Goal: Information Seeking & Learning: Learn about a topic

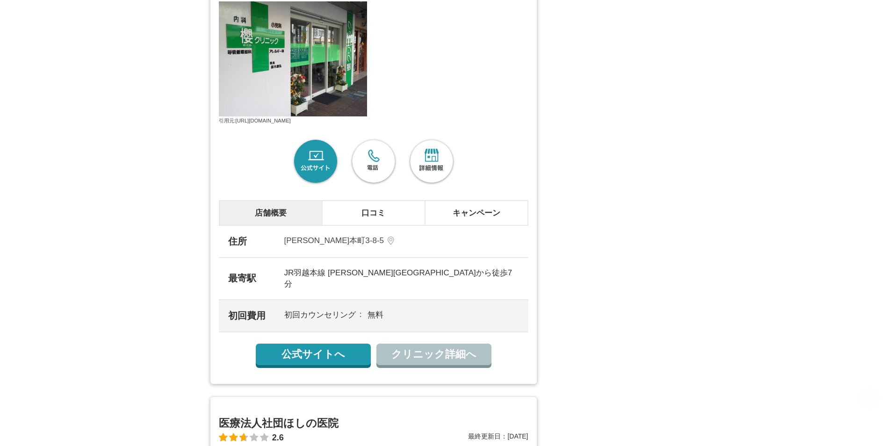
scroll to position [1076, 0]
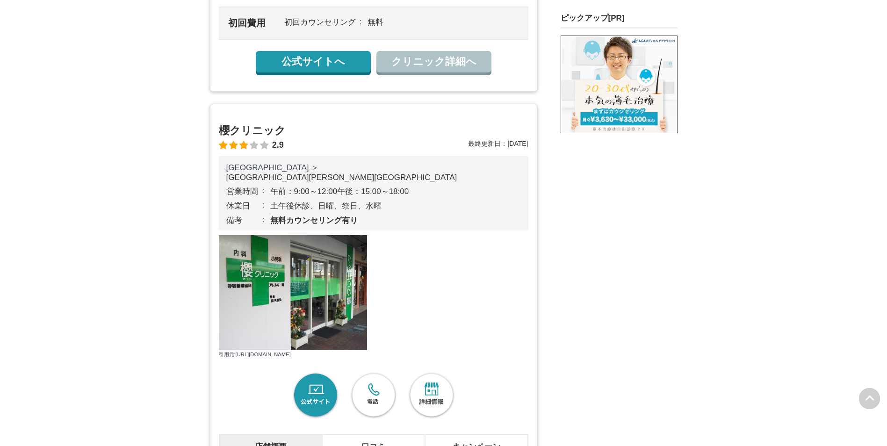
click at [314, 408] on link "公式サイト" at bounding box center [315, 395] width 49 height 49
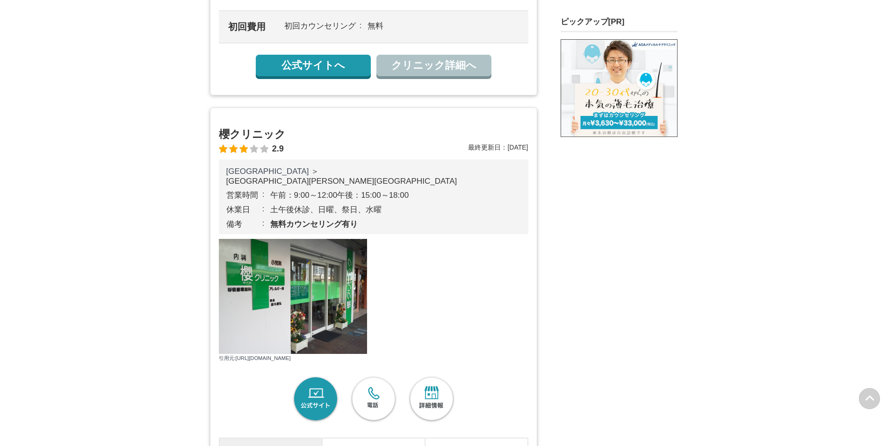
scroll to position [1169, 0]
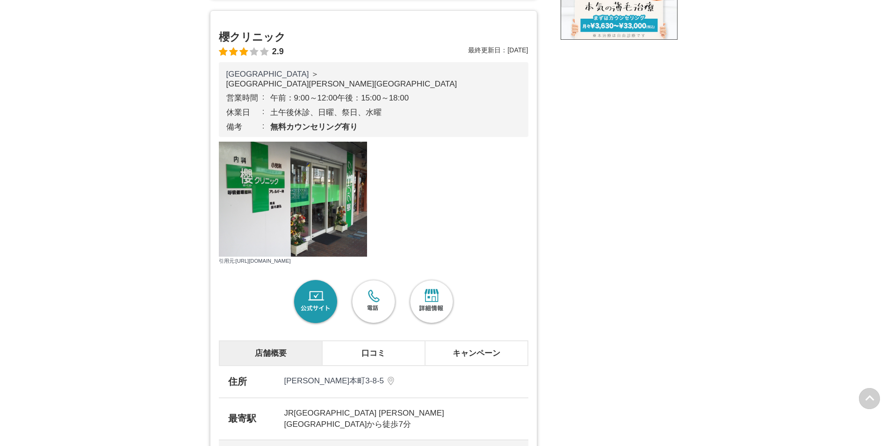
click at [312, 315] on link "公式サイト" at bounding box center [315, 302] width 49 height 49
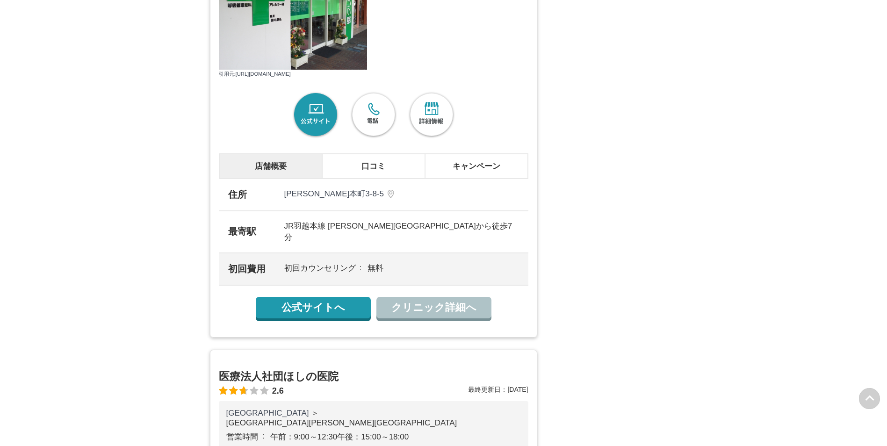
click at [308, 319] on link "公式サイトへ" at bounding box center [313, 308] width 115 height 22
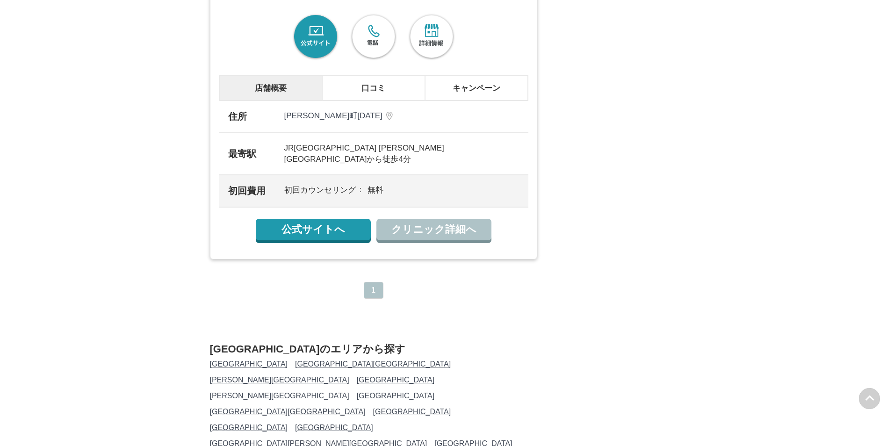
scroll to position [3228, 0]
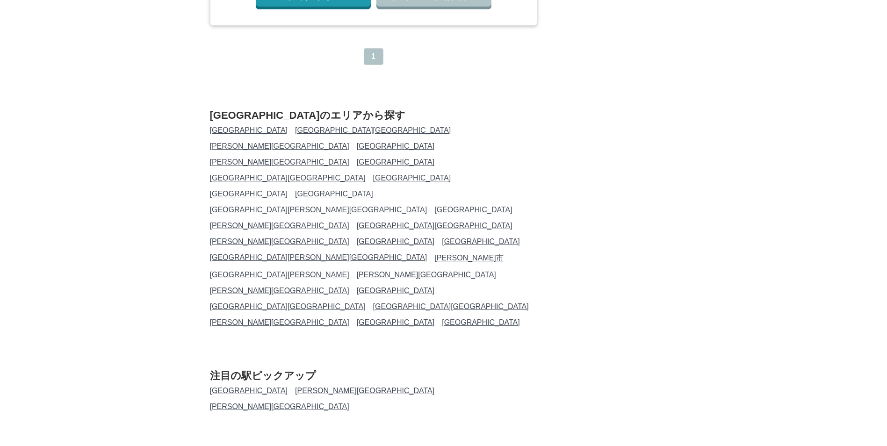
click at [262, 206] on link "[GEOGRAPHIC_DATA][PERSON_NAME][GEOGRAPHIC_DATA]" at bounding box center [319, 210] width 218 height 8
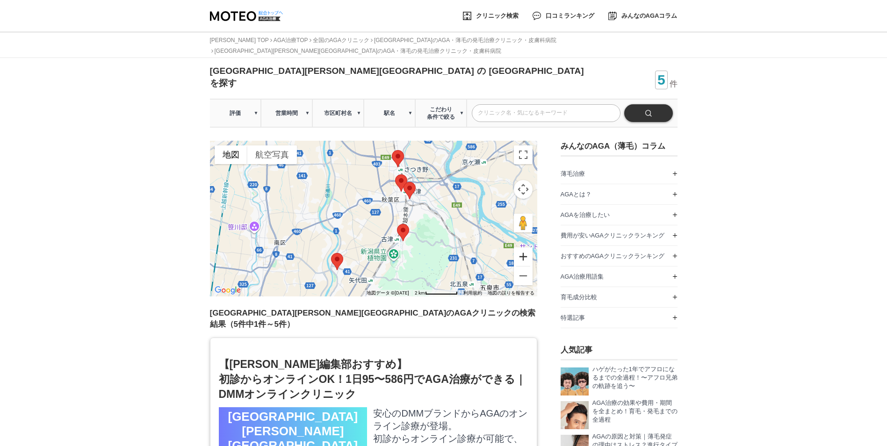
click at [522, 247] on button "ズームイン" at bounding box center [523, 256] width 19 height 19
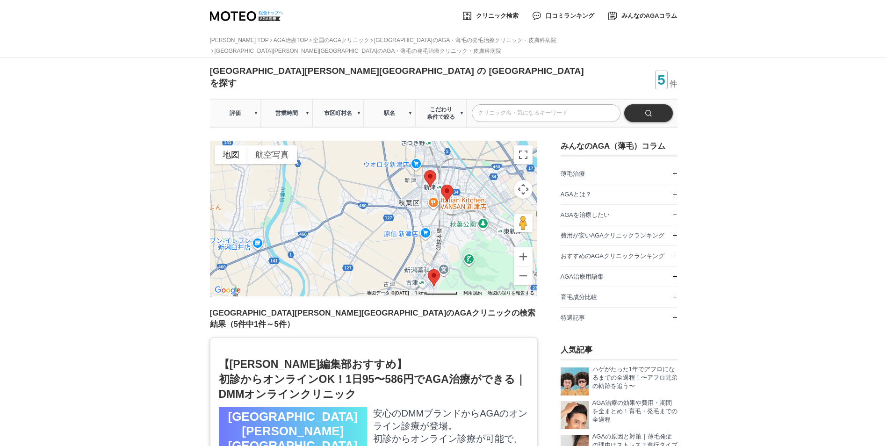
drag, startPoint x: 460, startPoint y: 231, endPoint x: 460, endPoint y: 253, distance: 22.0
click at [460, 253] on div at bounding box center [373, 219] width 327 height 156
click at [519, 247] on button "ズームイン" at bounding box center [523, 256] width 19 height 19
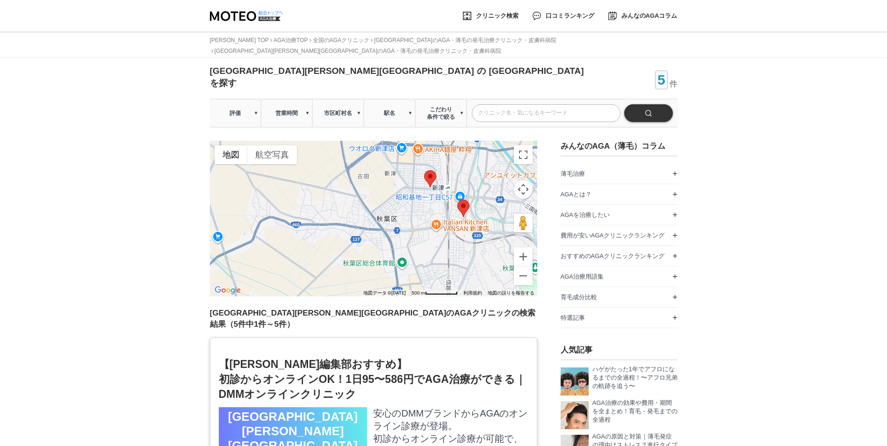
drag, startPoint x: 474, startPoint y: 207, endPoint x: 424, endPoint y: 217, distance: 51.5
click at [429, 235] on div at bounding box center [373, 219] width 327 height 156
click at [426, 170] on img at bounding box center [430, 178] width 12 height 17
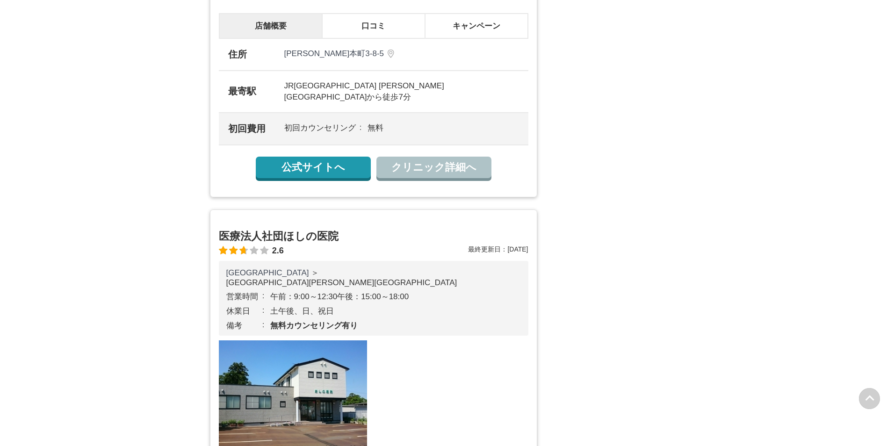
scroll to position [1731, 0]
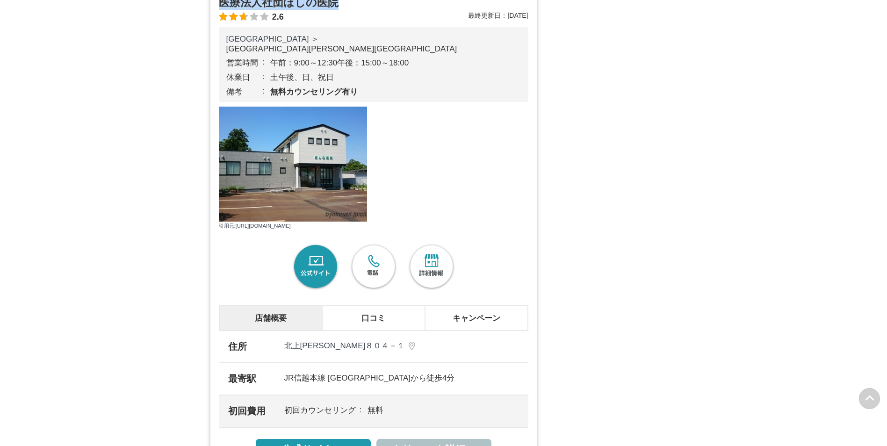
drag, startPoint x: 214, startPoint y: 12, endPoint x: 350, endPoint y: 15, distance: 136.1
click at [350, 15] on div "医療法人社団ほしの医院 2.6 最終更新日： [DATE] [GEOGRAPHIC_DATA] ＞ [GEOGRAPHIC_DATA][PERSON_NAME…" at bounding box center [373, 228] width 327 height 504
drag, startPoint x: 348, startPoint y: 15, endPoint x: 323, endPoint y: 20, distance: 25.3
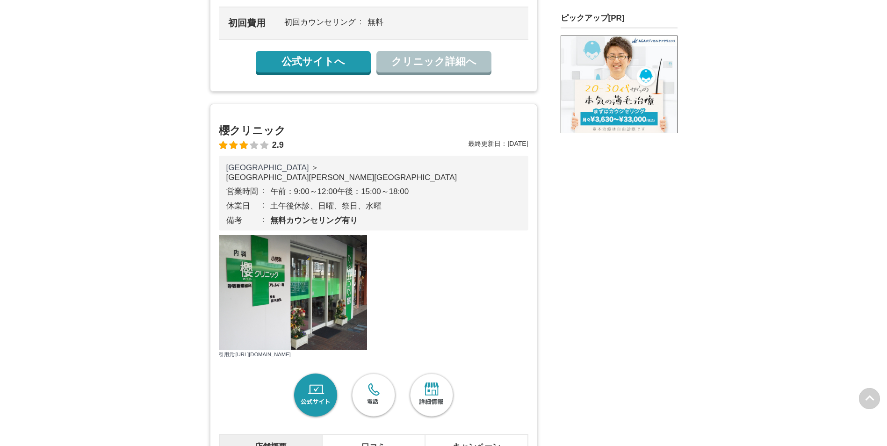
scroll to position [1216, 0]
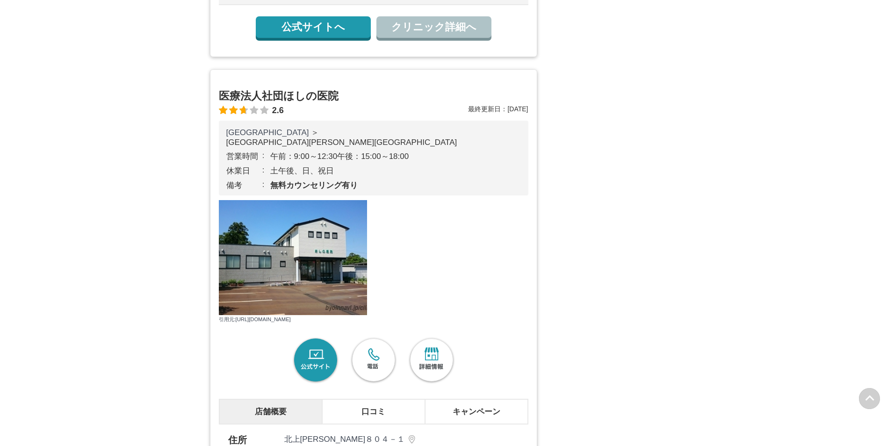
click at [435, 196] on div "[GEOGRAPHIC_DATA] ＞ [GEOGRAPHIC_DATA][PERSON_NAME][GEOGRAPHIC_DATA] 営業時間 午前：9:0…" at bounding box center [374, 158] width 310 height 75
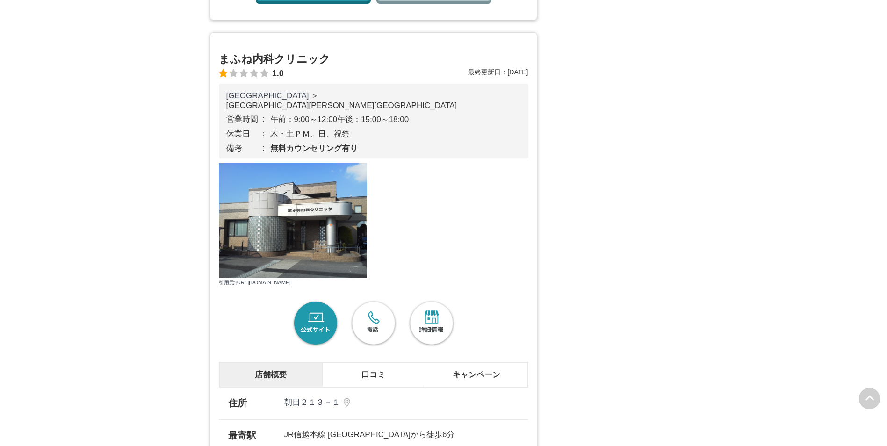
scroll to position [2105, 0]
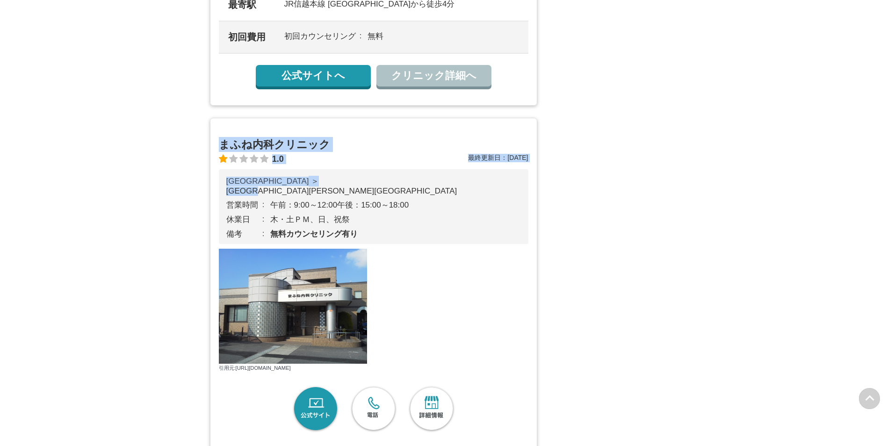
drag, startPoint x: 218, startPoint y: 163, endPoint x: 349, endPoint y: 200, distance: 135.6
click at [349, 200] on div "まふね内科クリニック 1.0 最終更新日： [DATE] [GEOGRAPHIC_DATA] ＞ [GEOGRAPHIC_DATA][PERSON_NAME]…" at bounding box center [373, 370] width 327 height 504
drag, startPoint x: 349, startPoint y: 200, endPoint x: 302, endPoint y: 174, distance: 53.6
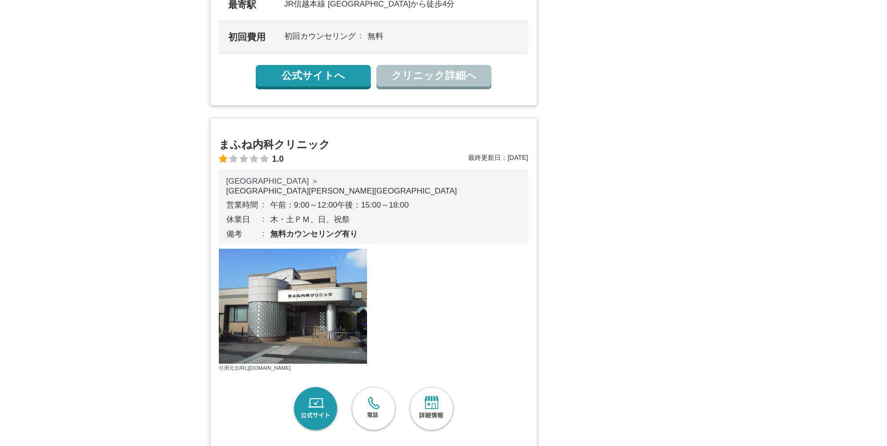
click at [657, 250] on section "地図 地形 航空写真 ラベル キーボード ショートカット 地図データ 地図データ ©[DATE] 地図データ ©[DATE] 500 m クリックすると、メー…" at bounding box center [444, 116] width 468 height 4186
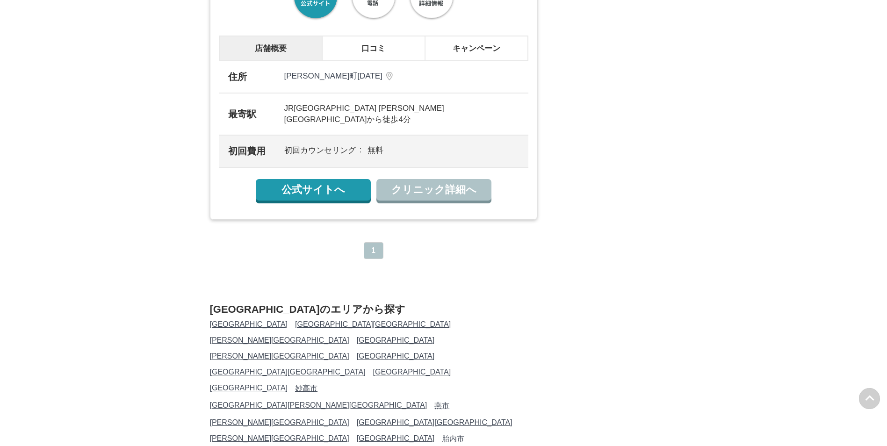
scroll to position [3134, 0]
